Goal: Find contact information: Find contact information

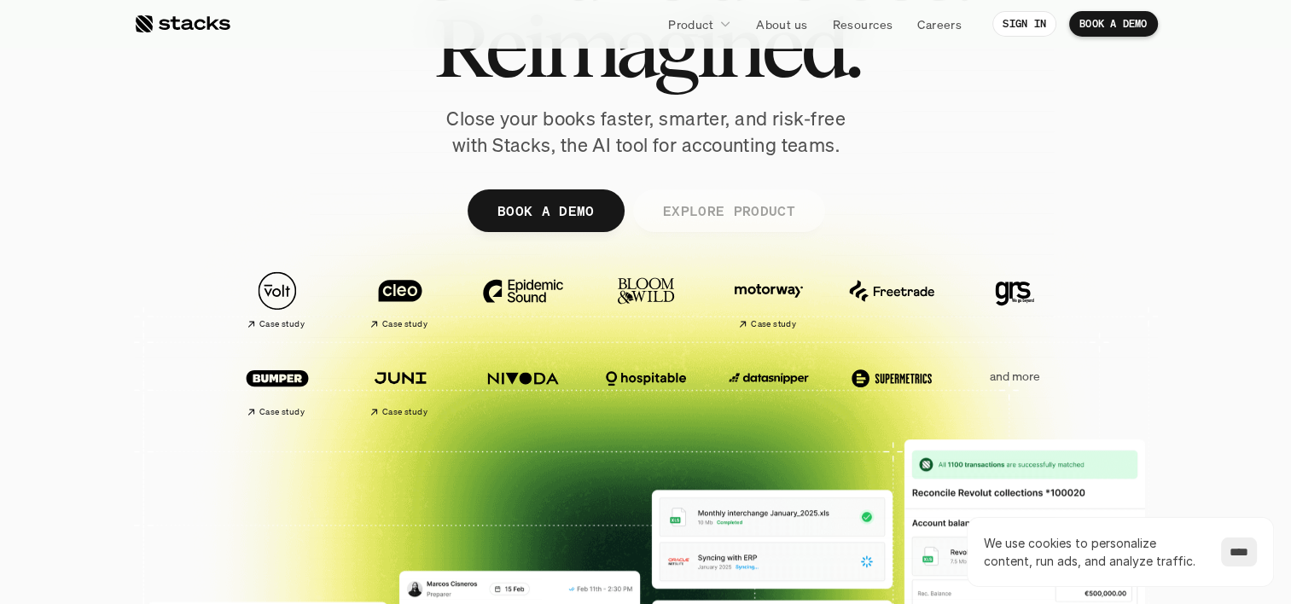
click at [737, 212] on p "EXPLORE PRODUCT" at bounding box center [728, 210] width 132 height 25
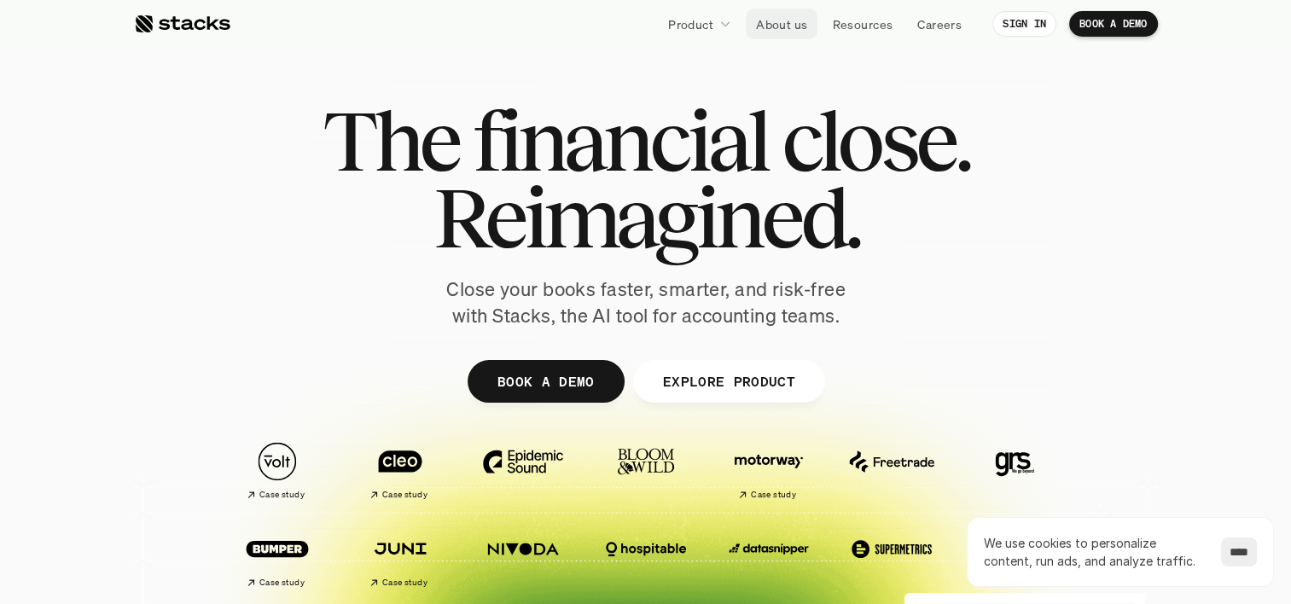
click at [773, 24] on p "About us" at bounding box center [781, 24] width 51 height 18
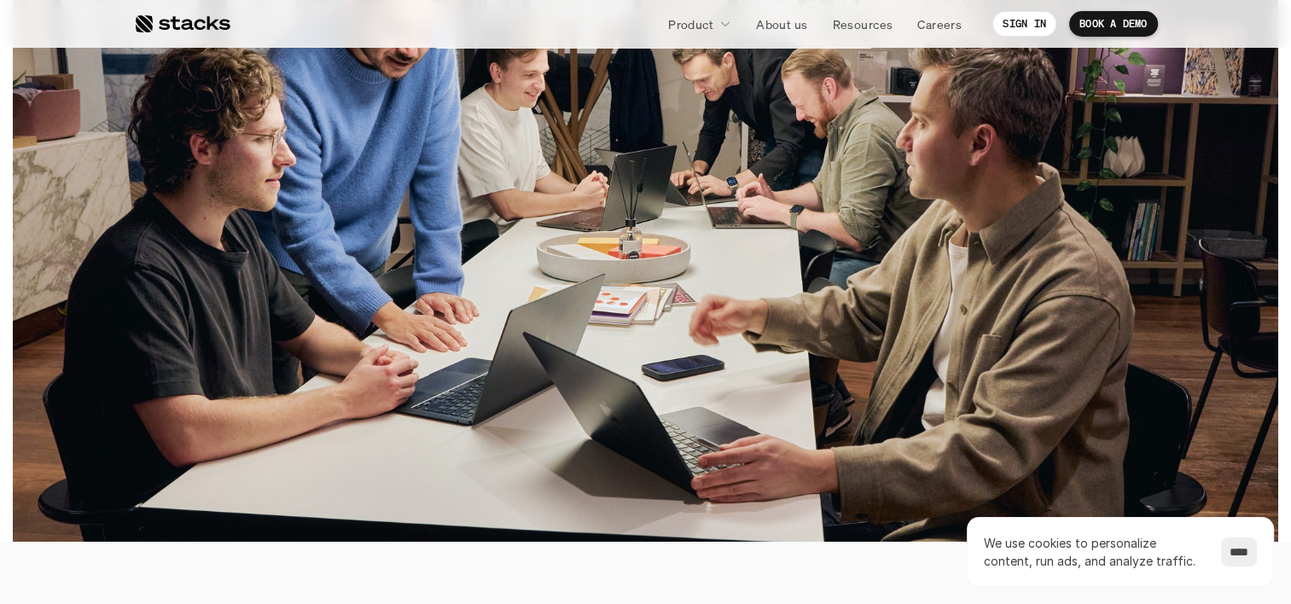
scroll to position [853, 0]
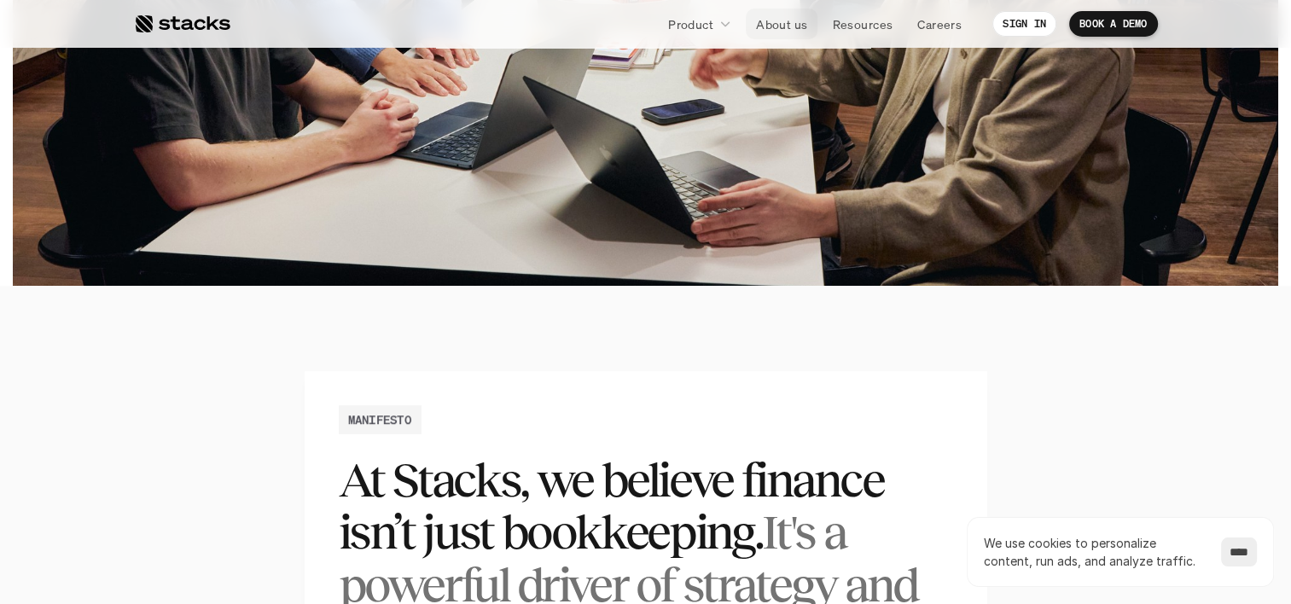
click at [759, 20] on p "About us" at bounding box center [781, 24] width 51 height 18
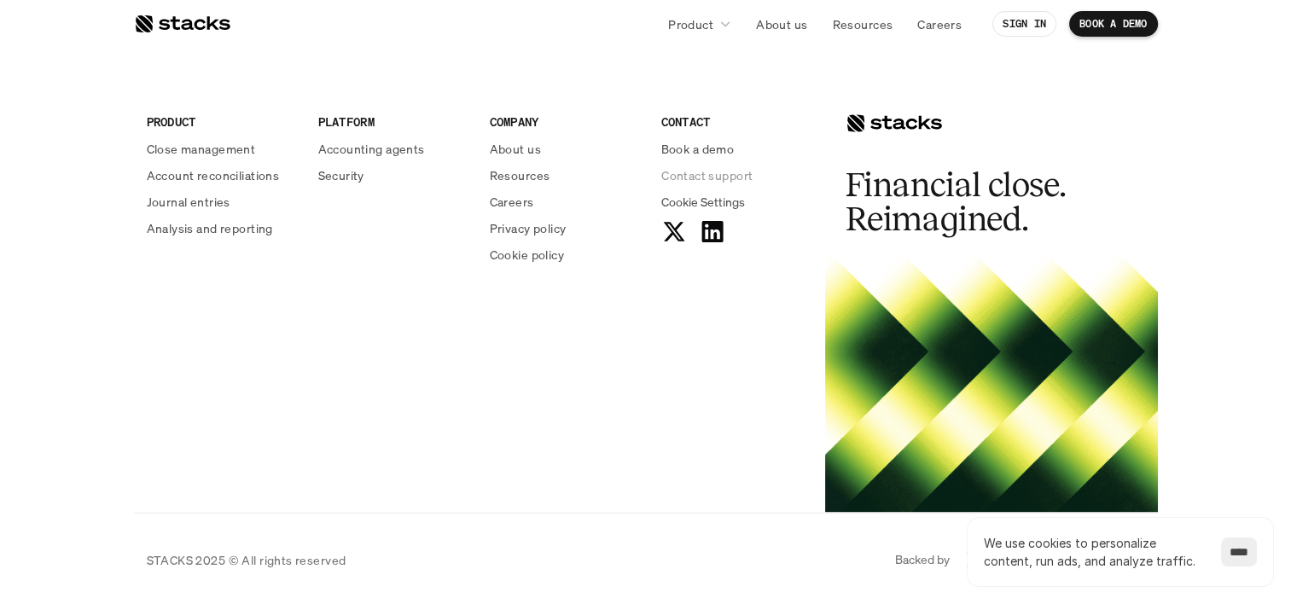
scroll to position [3083, 0]
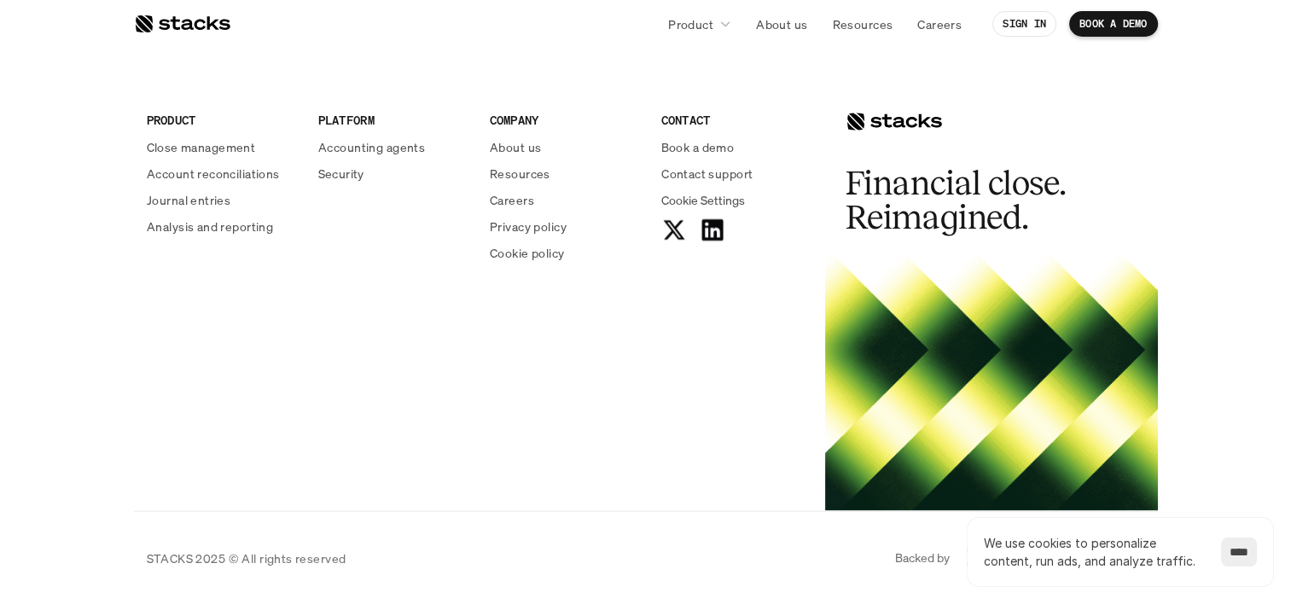
click at [710, 162] on div "CONTACT Book a demo Contact support Cookie Settings" at bounding box center [736, 176] width 151 height 131
click at [707, 173] on p "Contact support" at bounding box center [706, 173] width 91 height 18
click at [533, 150] on p "About us" at bounding box center [515, 146] width 51 height 18
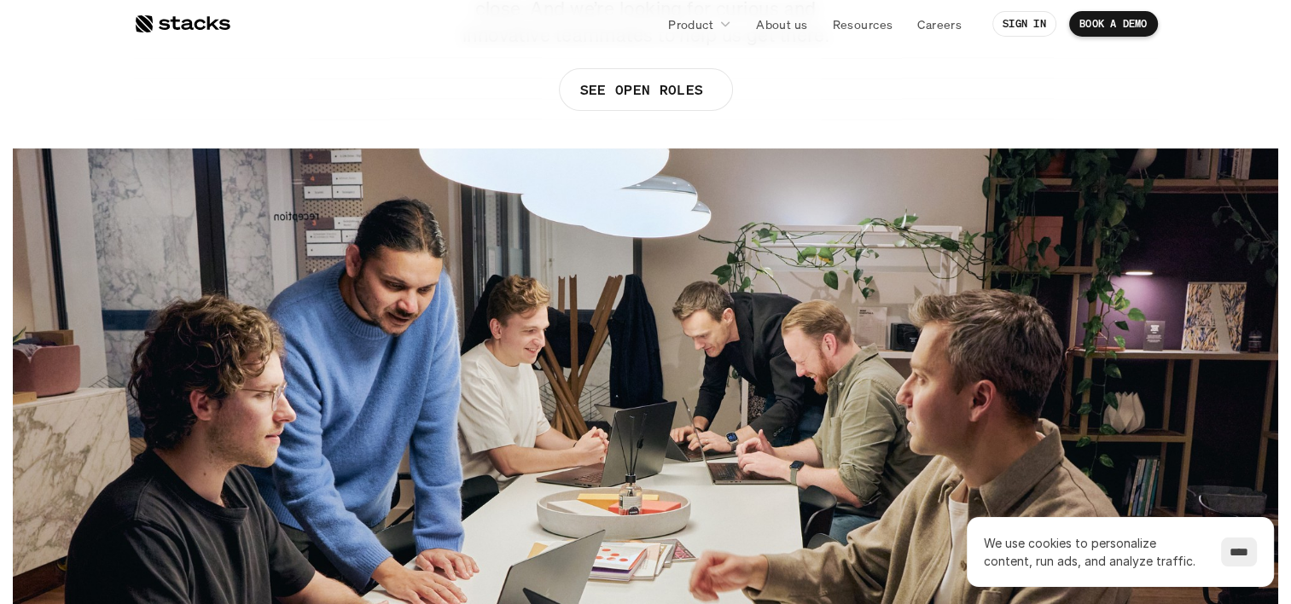
scroll to position [375, 0]
